Goal: Task Accomplishment & Management: Use online tool/utility

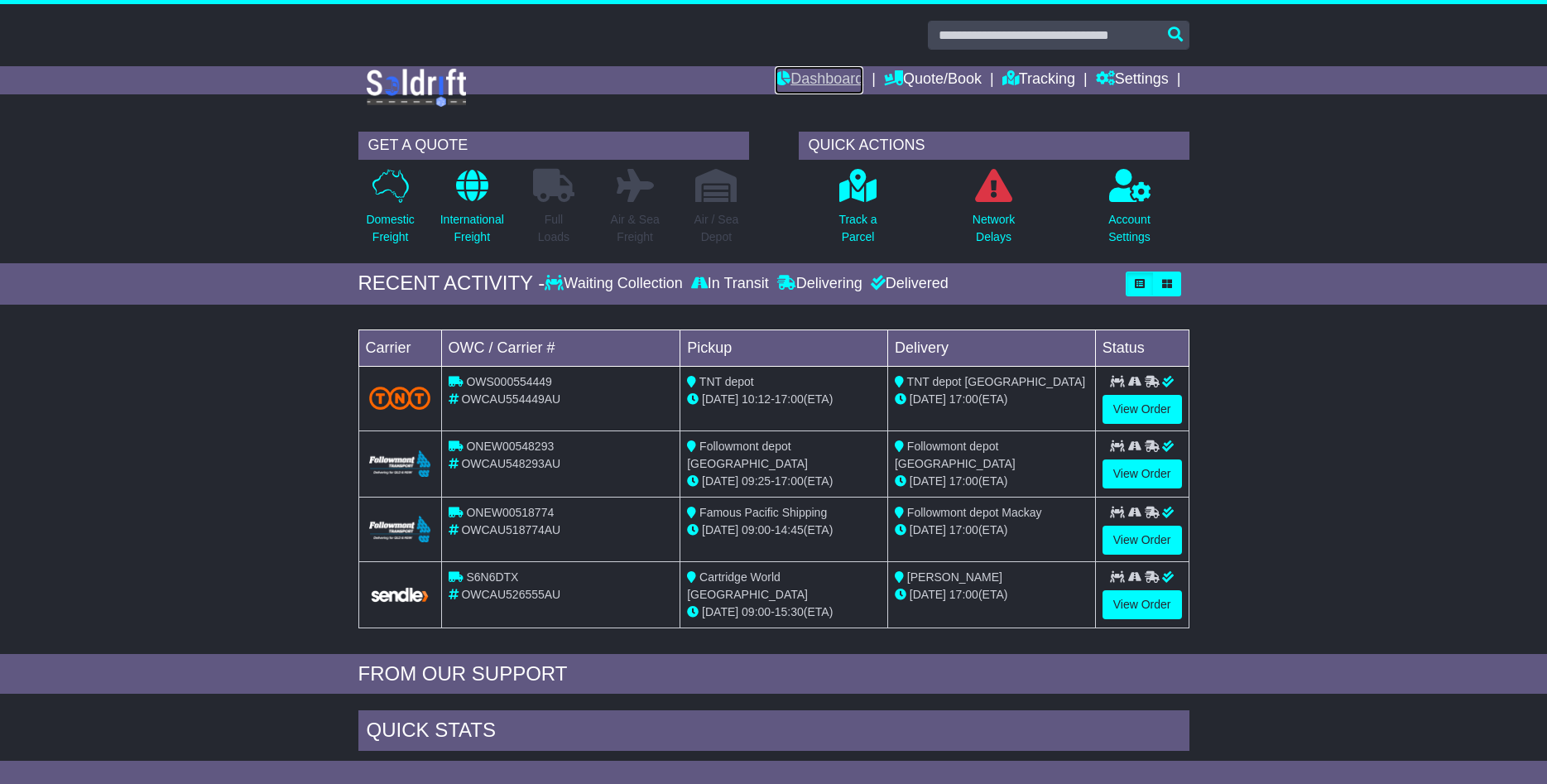
click at [817, 85] on link "Dashboard" at bounding box center [819, 80] width 89 height 29
click at [383, 230] on p "Domestic Freight" at bounding box center [390, 228] width 48 height 35
